Goal: Task Accomplishment & Management: Use online tool/utility

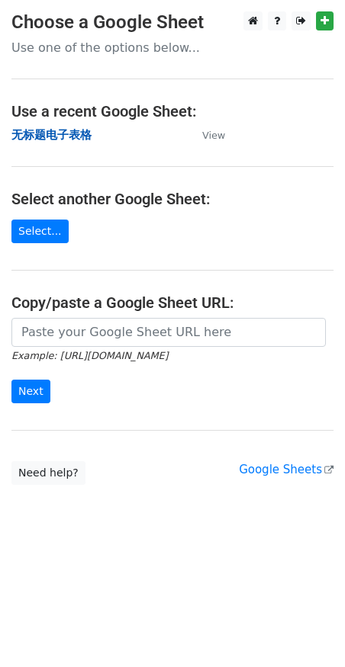
click at [56, 135] on strong "无标题电子表格" at bounding box center [51, 135] width 80 height 14
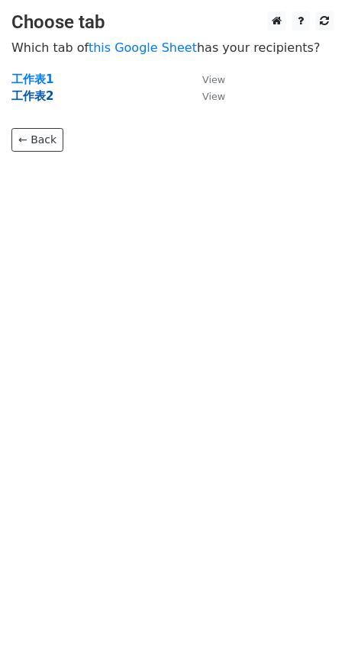
click at [40, 97] on strong "工作表2" at bounding box center [32, 96] width 42 height 14
